Goal: Find contact information: Find contact information

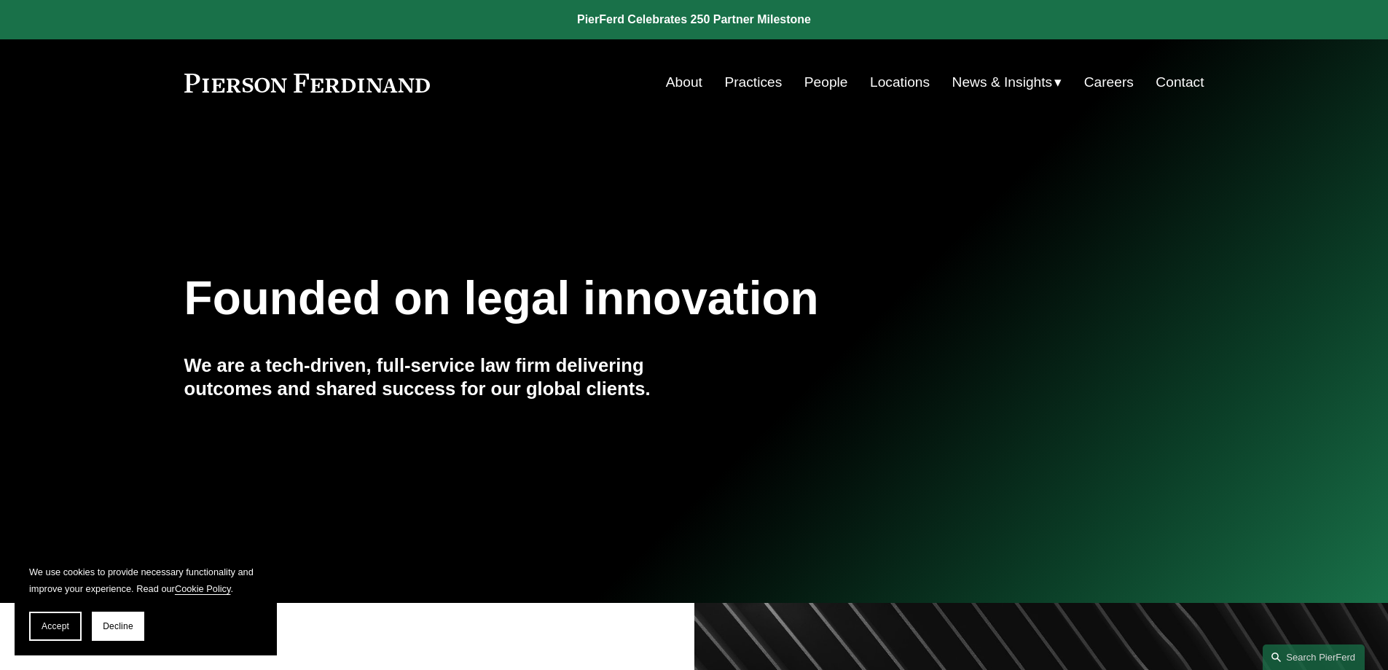
click at [820, 83] on link "People" at bounding box center [827, 83] width 44 height 28
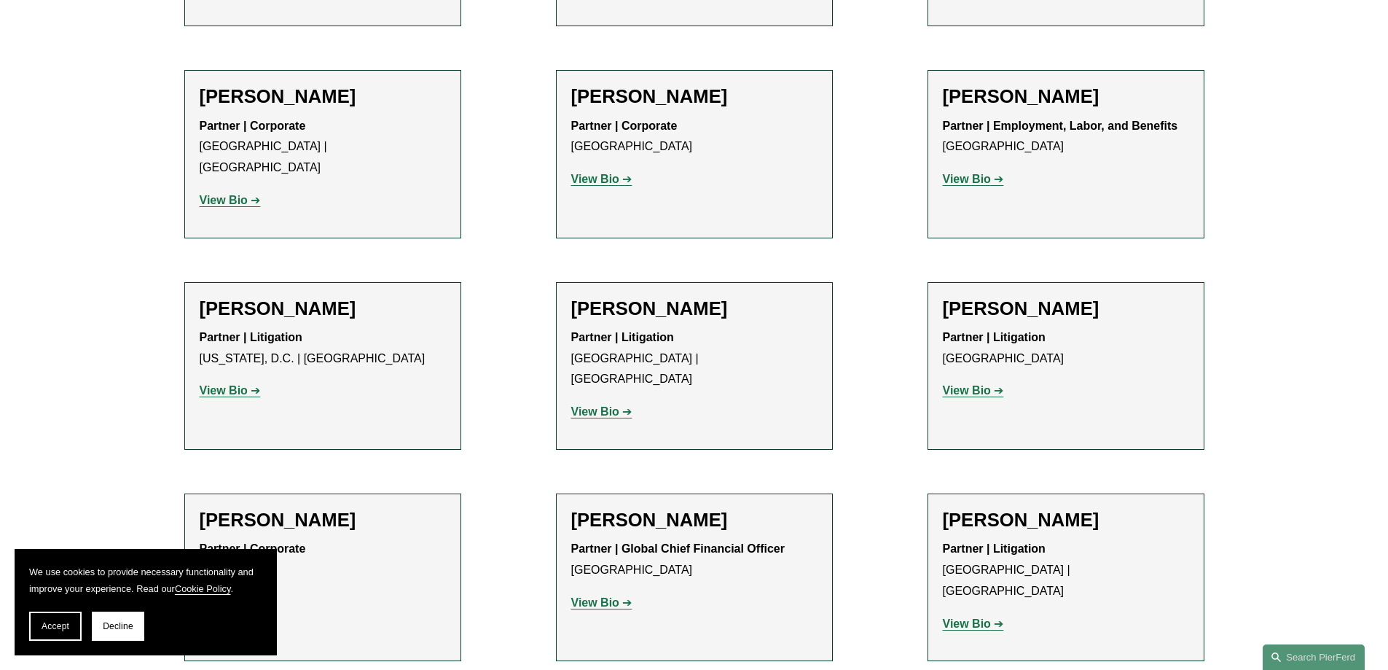
scroll to position [10933, 0]
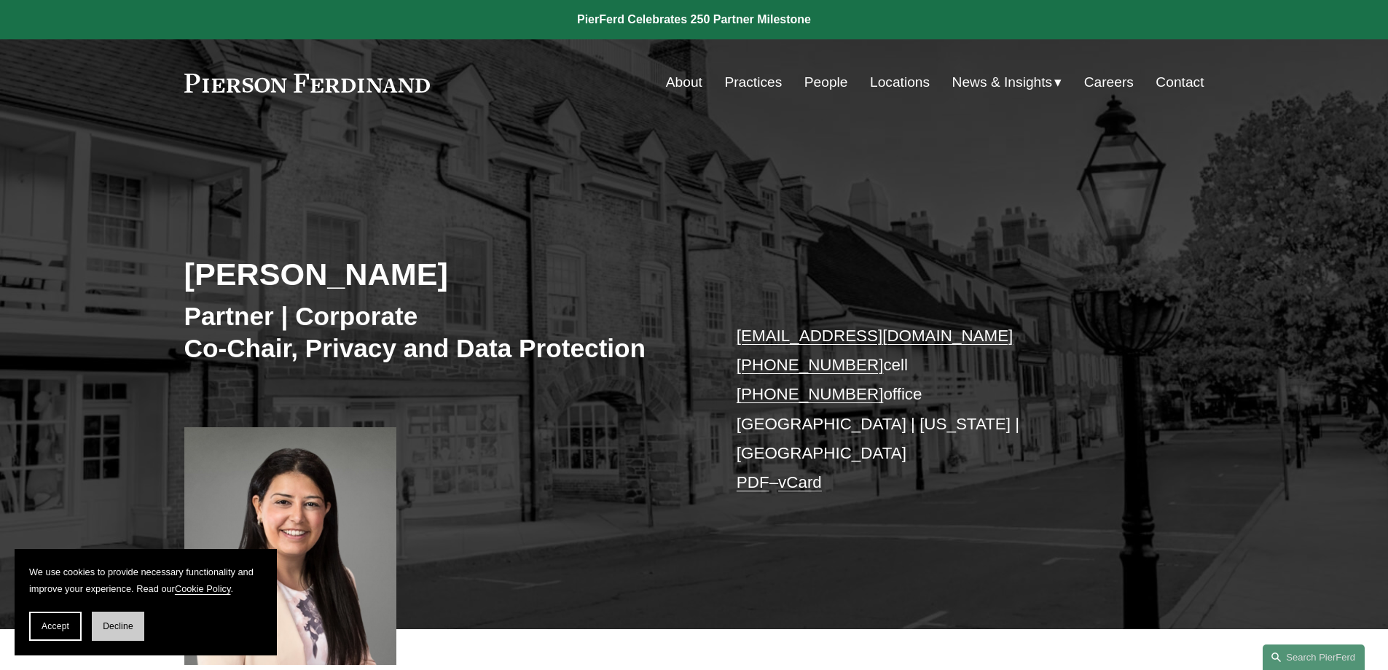
click at [113, 628] on span "Decline" at bounding box center [118, 626] width 31 height 10
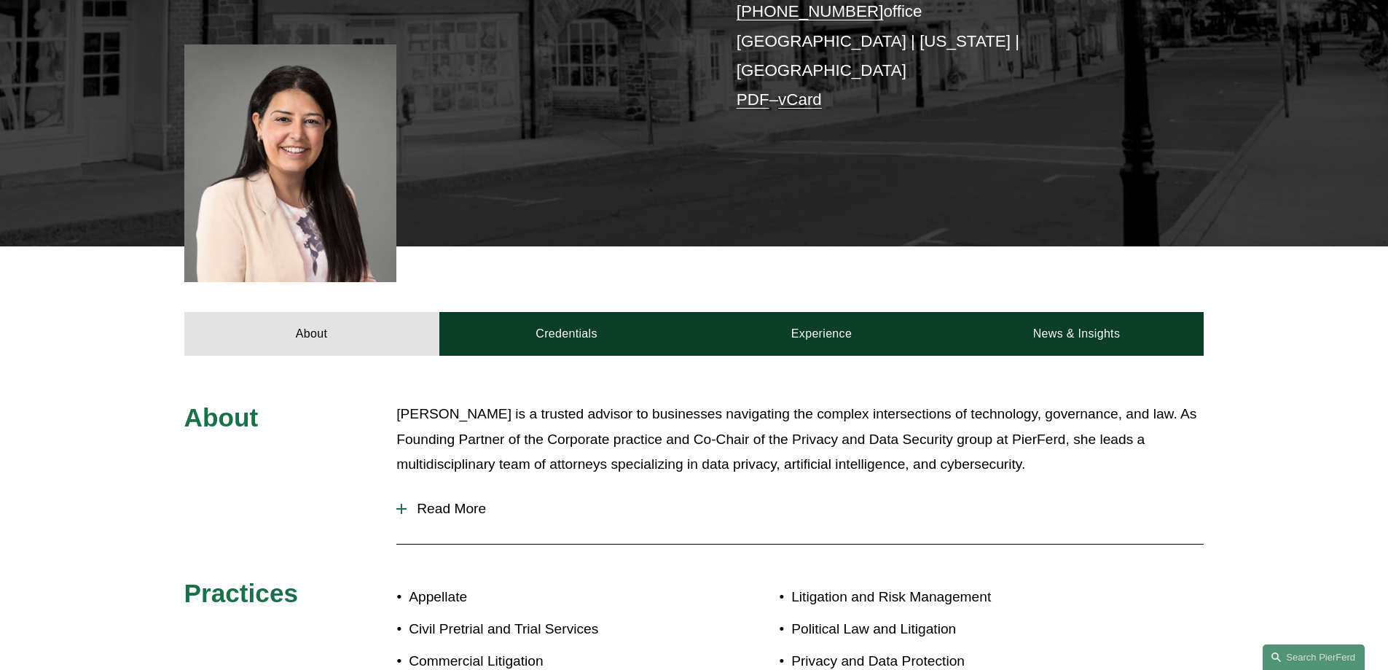
scroll to position [437, 0]
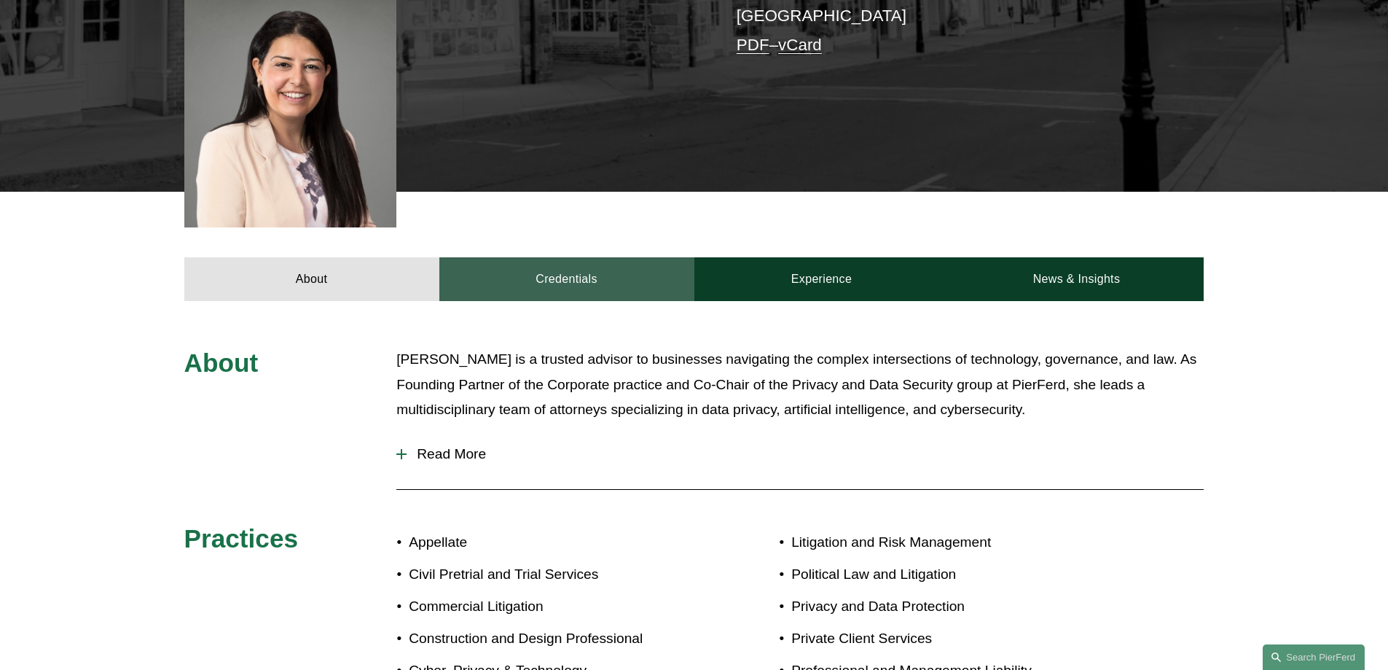
click at [605, 261] on link "Credentials" at bounding box center [566, 279] width 255 height 44
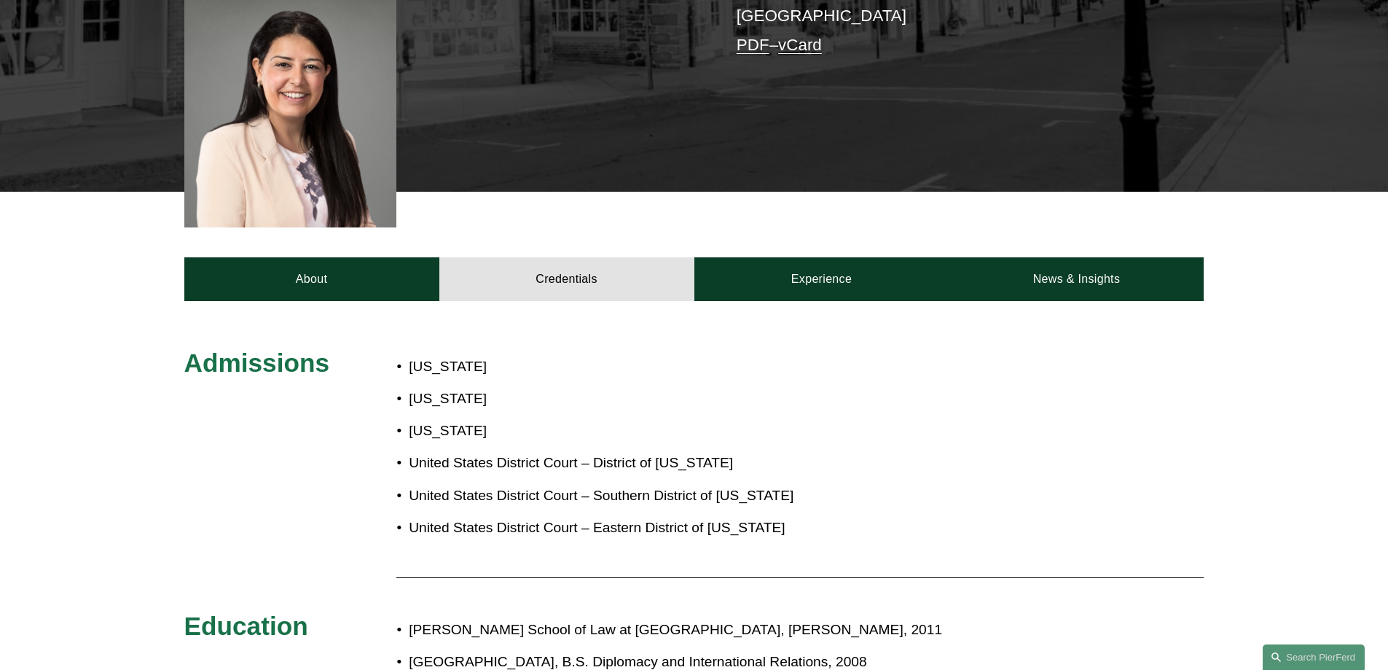
scroll to position [656, 0]
